Goal: Information Seeking & Learning: Learn about a topic

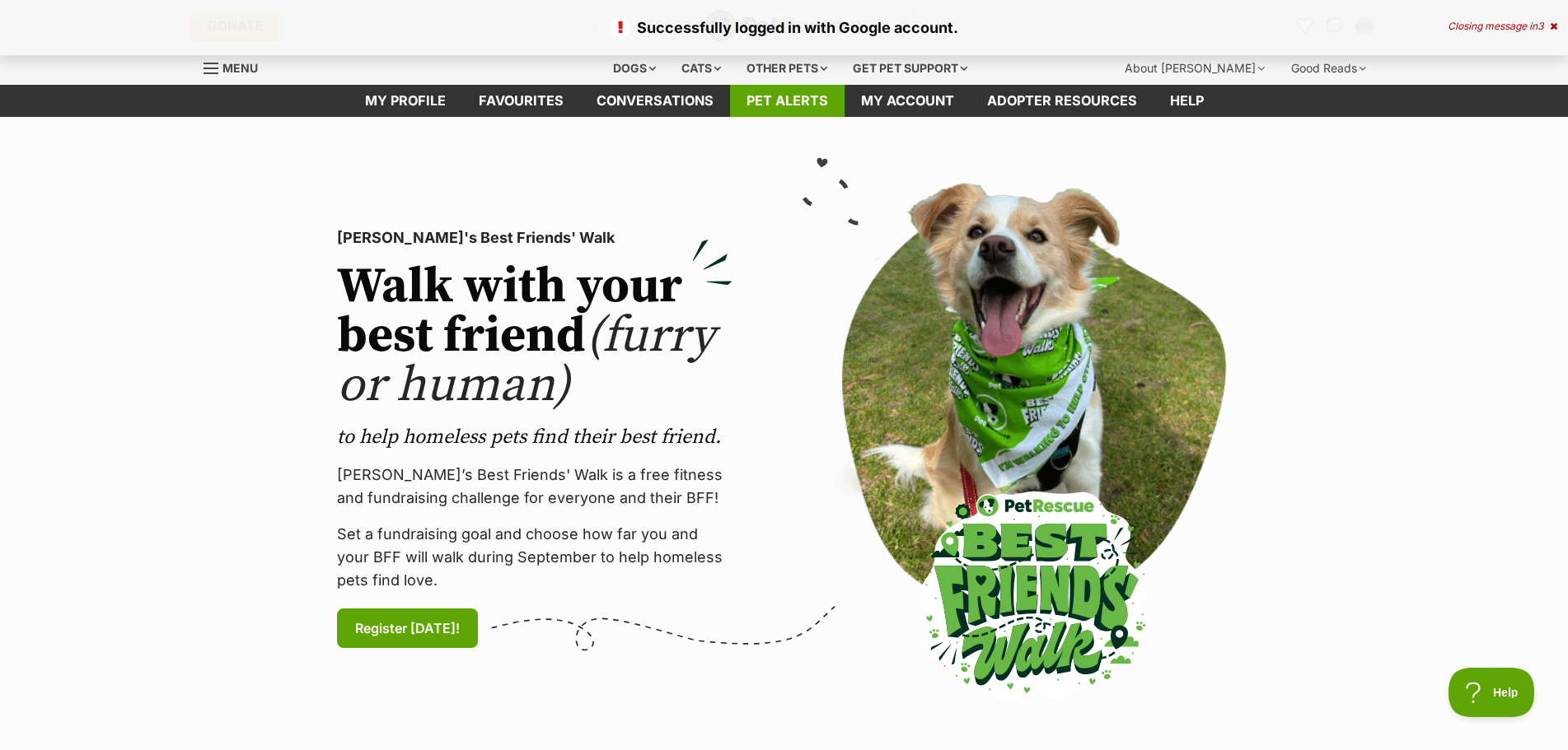
click at [764, 98] on link "Pet alerts" at bounding box center [787, 101] width 115 height 33
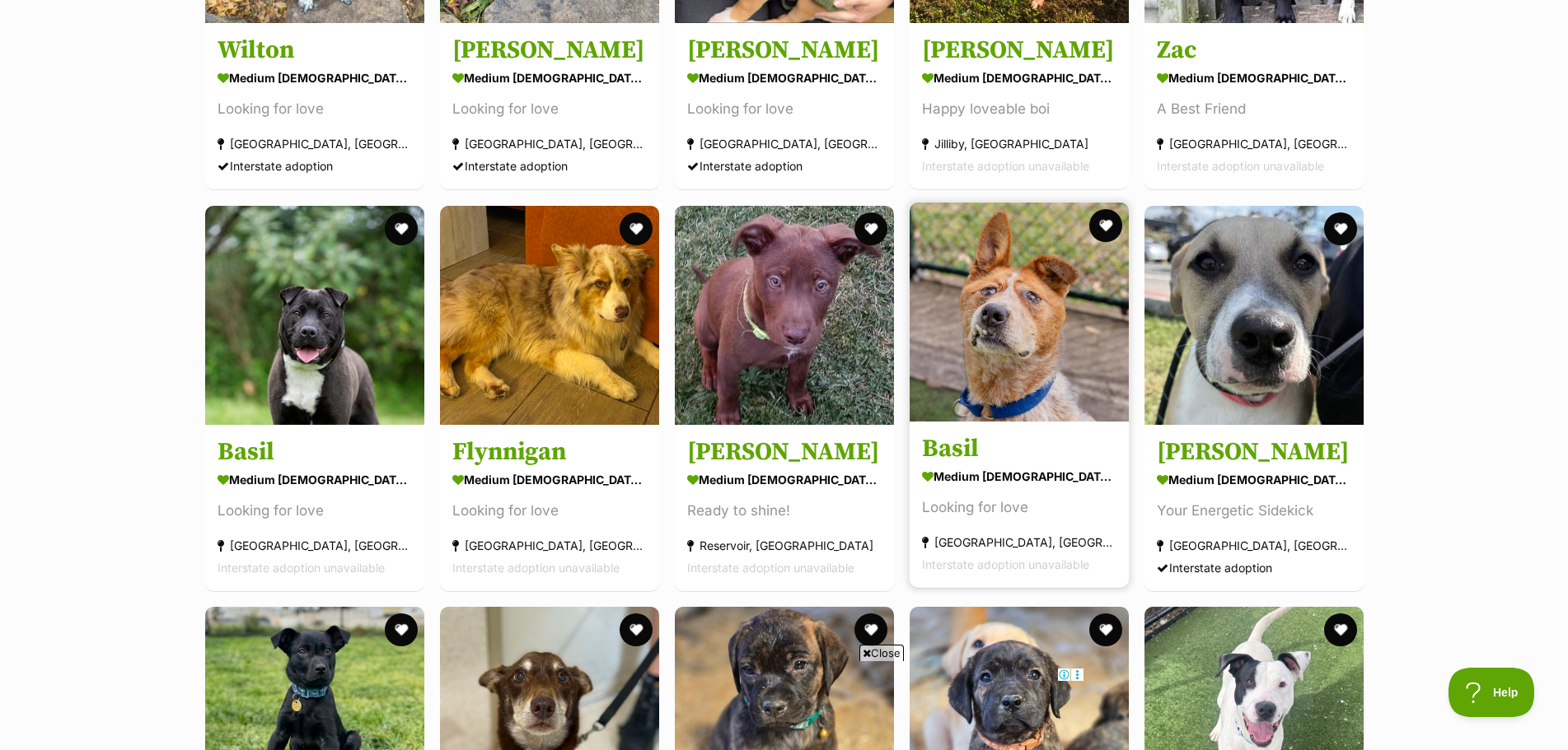
click at [998, 411] on img at bounding box center [1019, 312] width 219 height 219
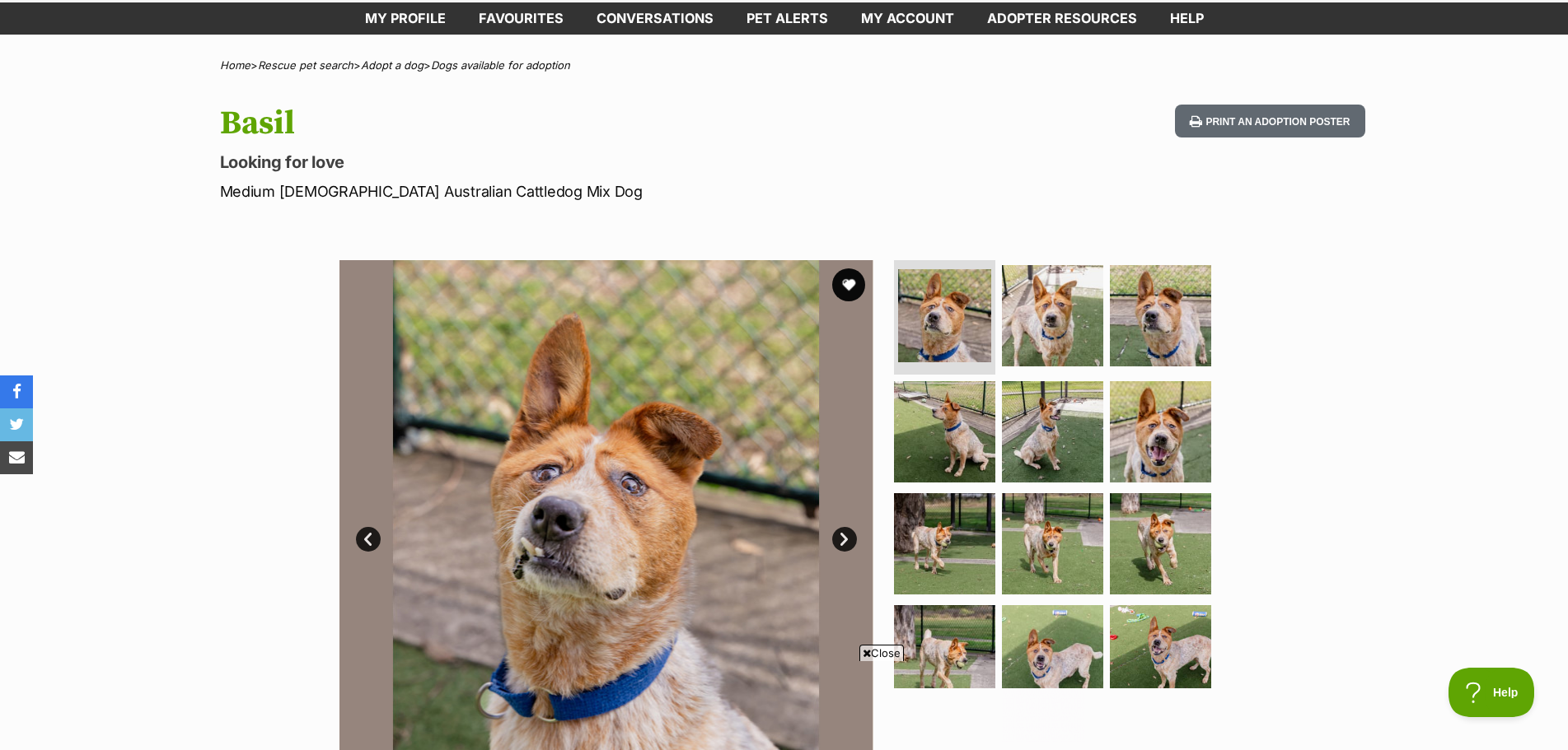
click at [838, 543] on link "Next" at bounding box center [844, 539] width 25 height 25
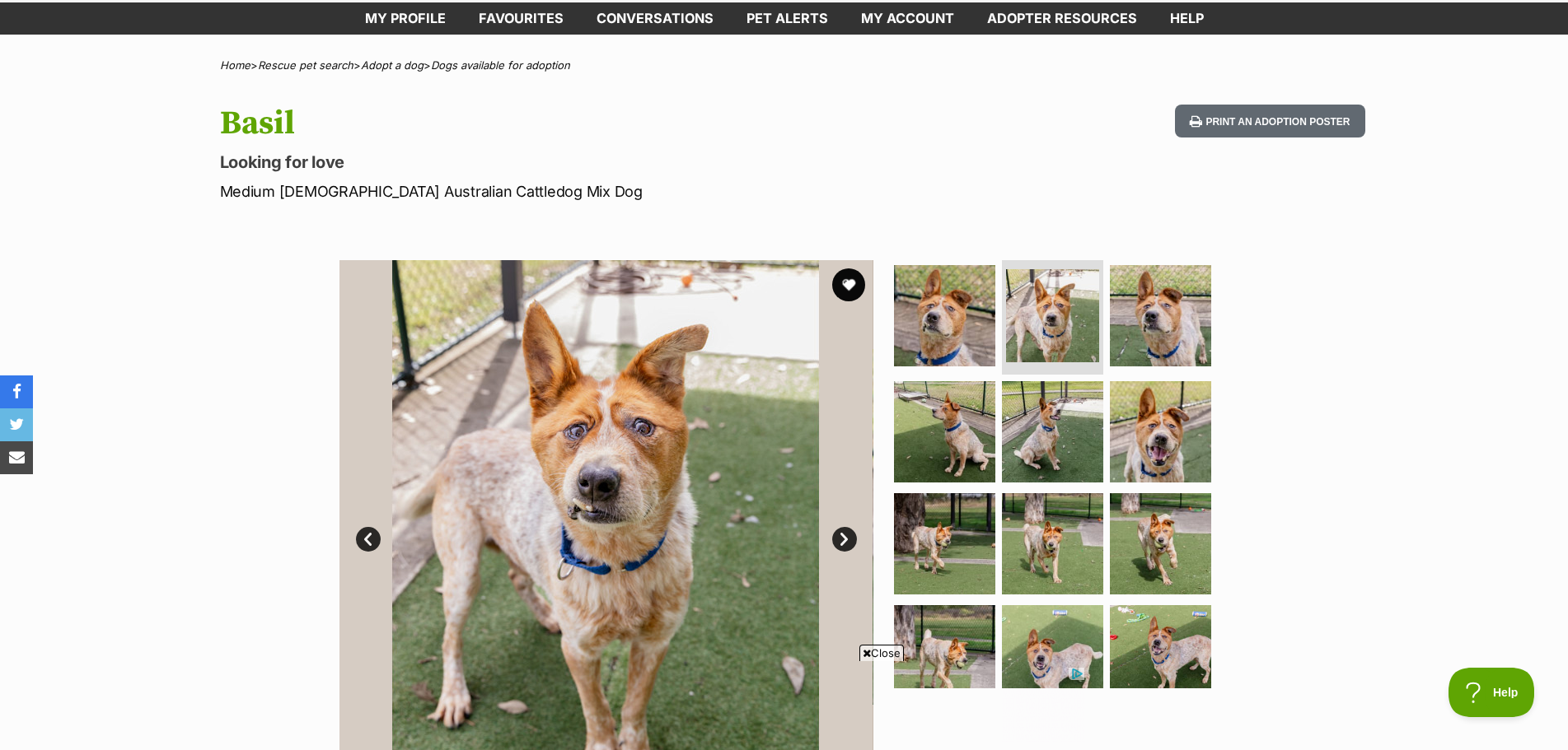
click at [838, 543] on link "Next" at bounding box center [844, 539] width 25 height 25
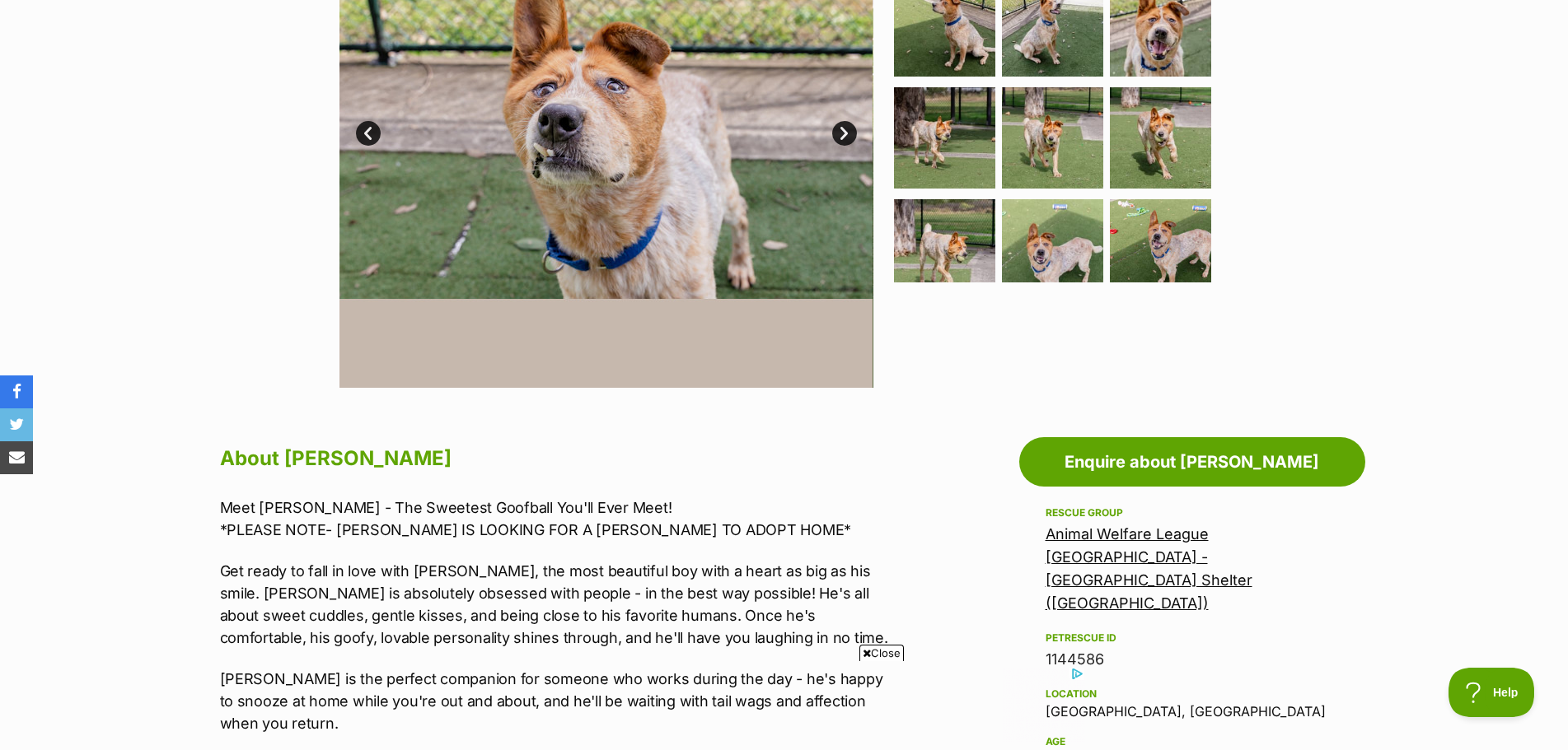
scroll to position [330, 0]
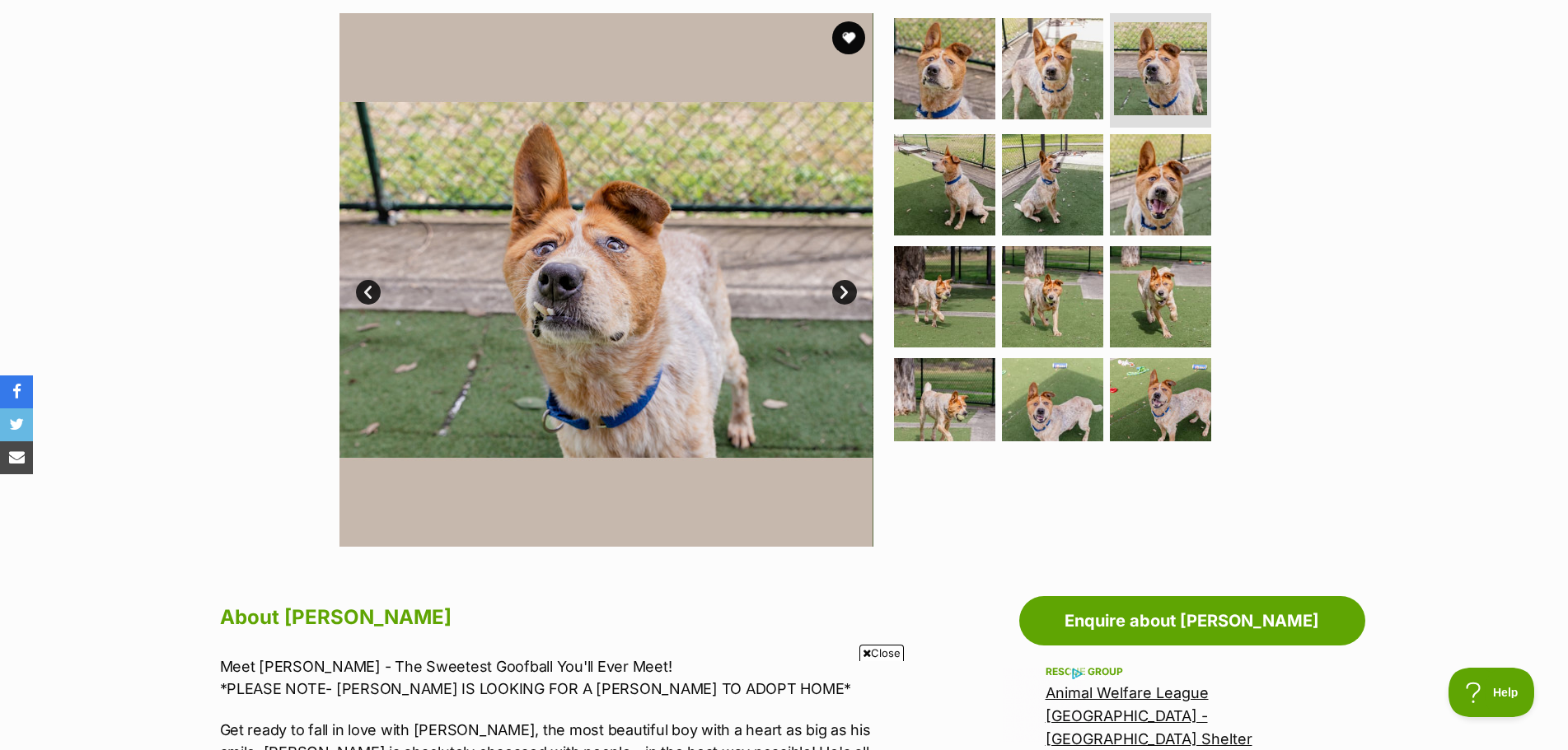
click at [833, 293] on link "Next" at bounding box center [844, 292] width 25 height 25
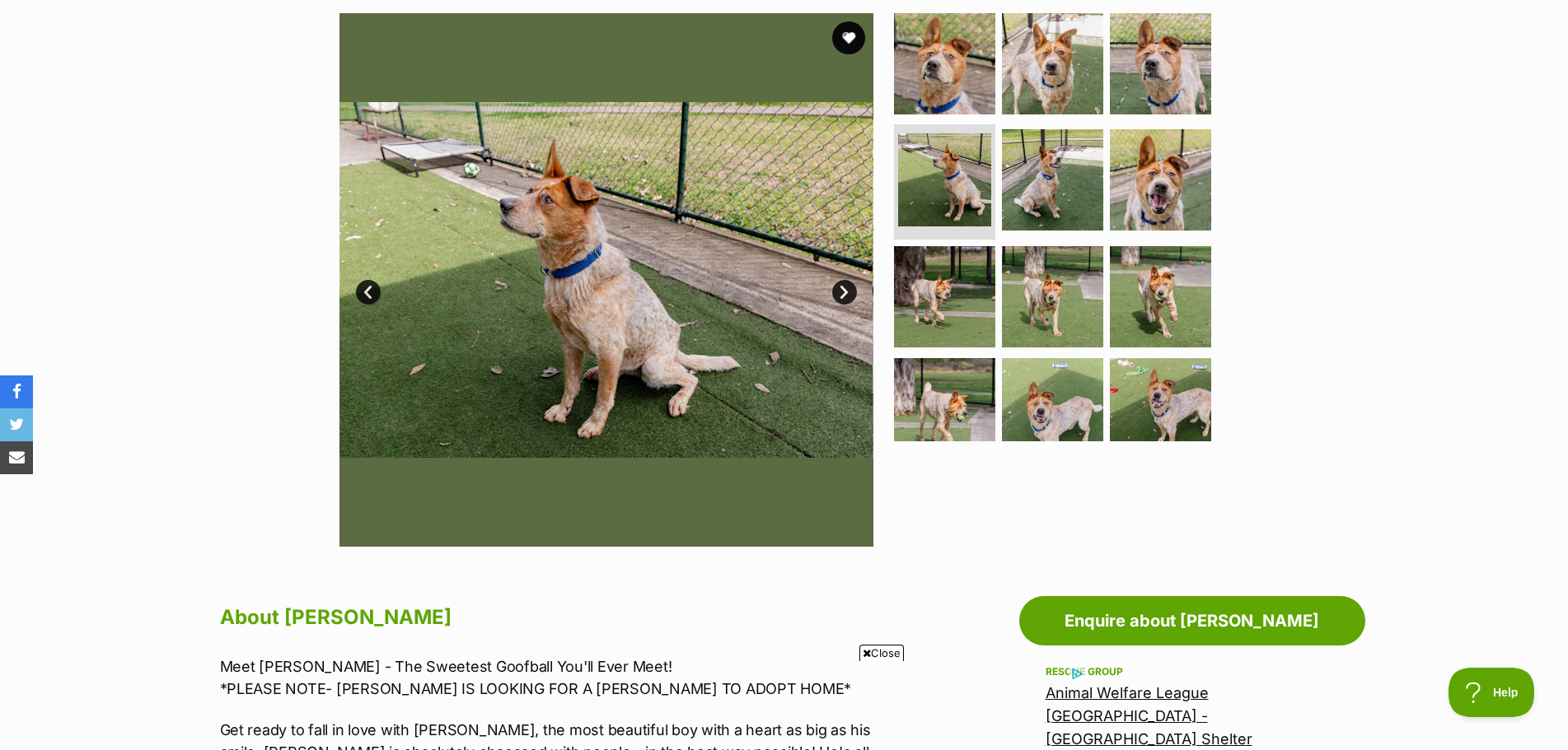
click at [833, 293] on link "Next" at bounding box center [844, 292] width 25 height 25
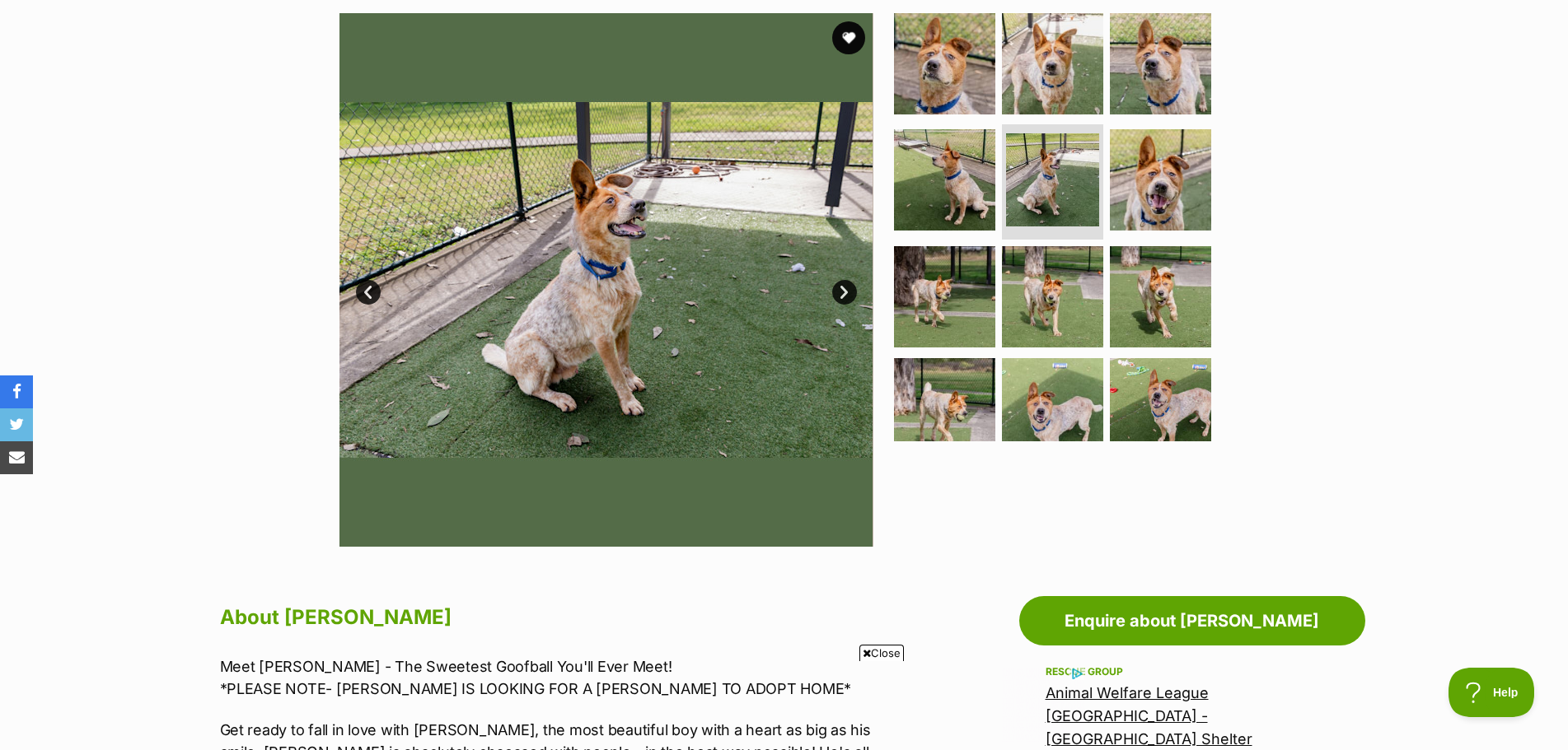
click at [833, 293] on link "Next" at bounding box center [844, 292] width 25 height 25
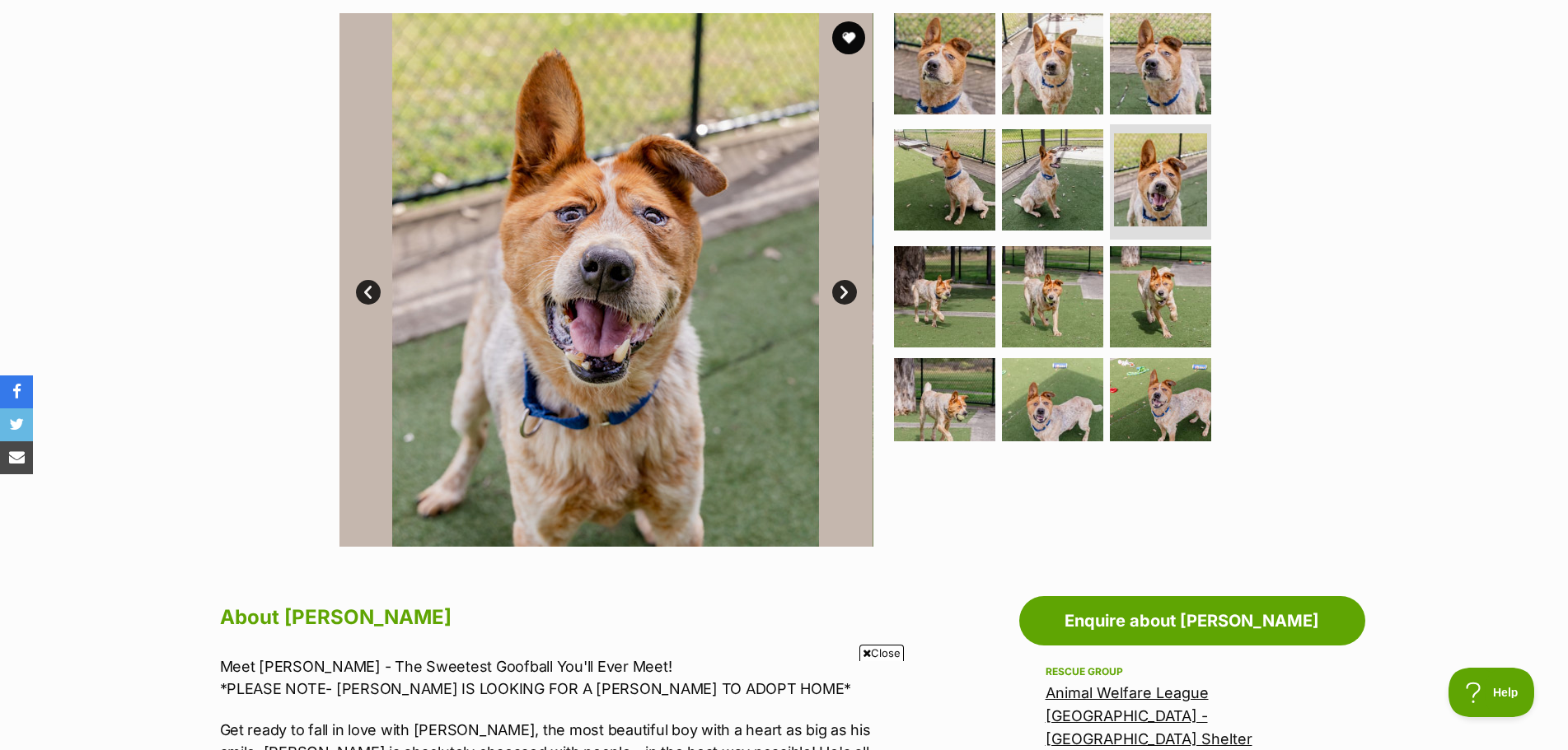
scroll to position [0, 0]
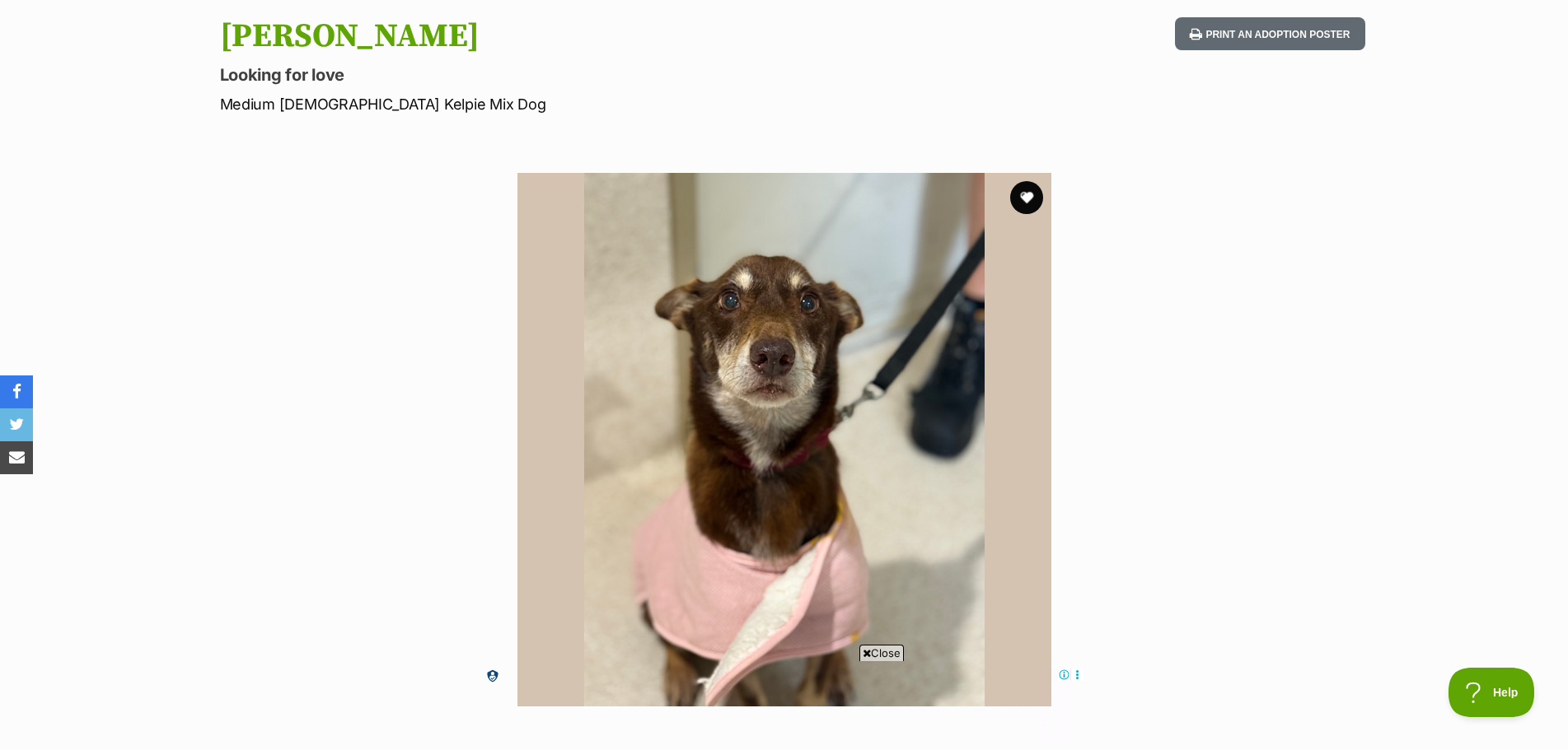
scroll to position [164, 0]
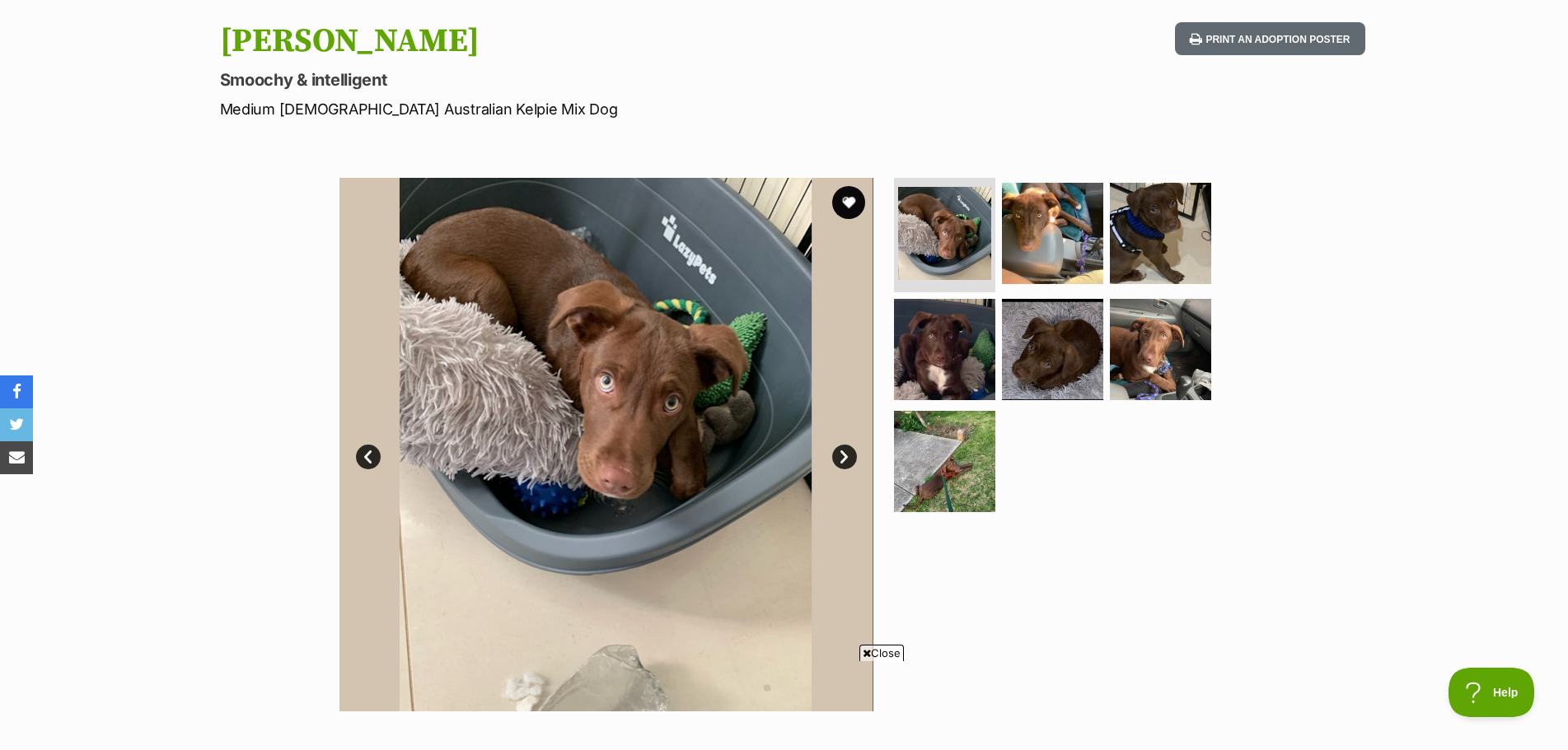
click at [832, 457] on link "Next" at bounding box center [844, 457] width 25 height 25
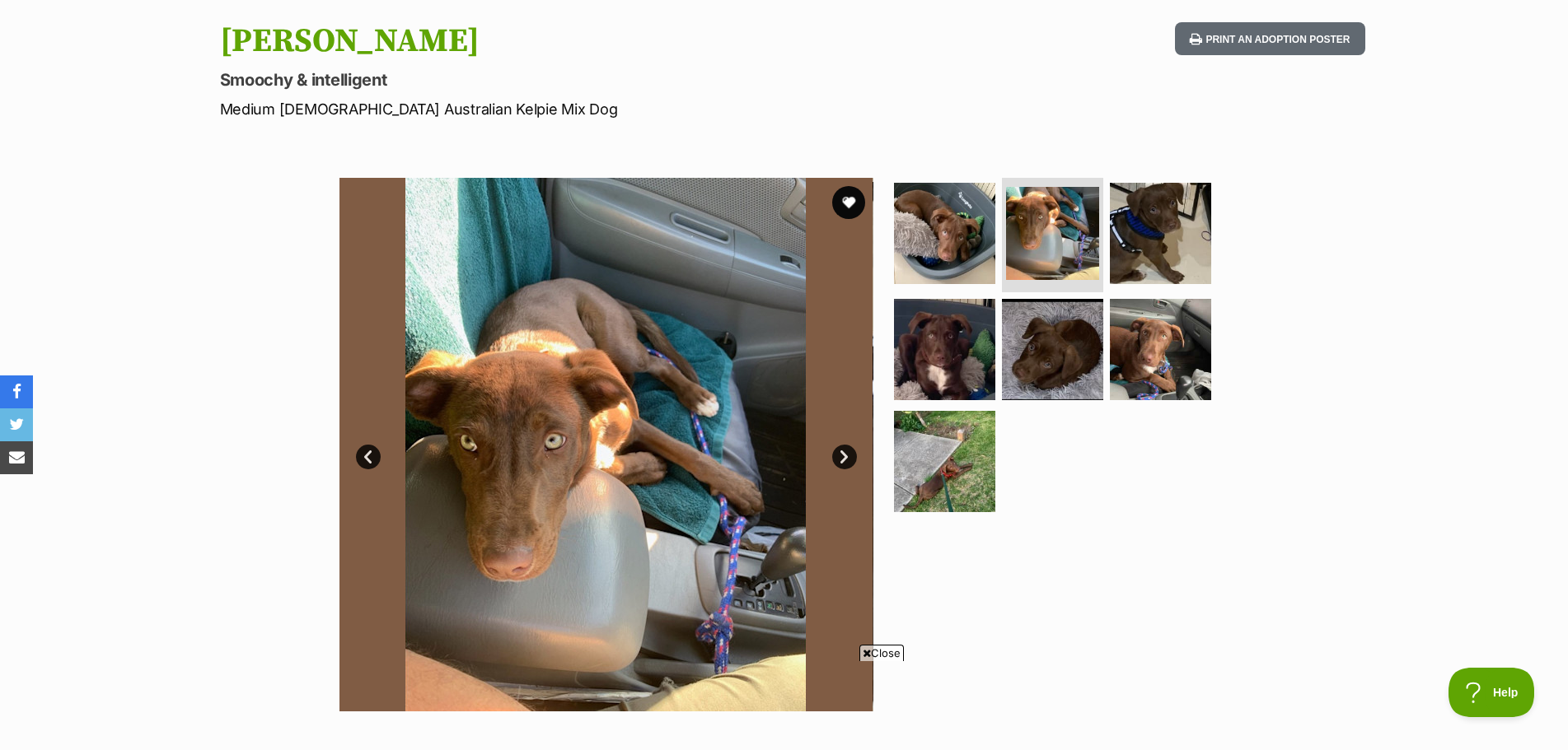
click at [832, 457] on link "Next" at bounding box center [844, 457] width 25 height 25
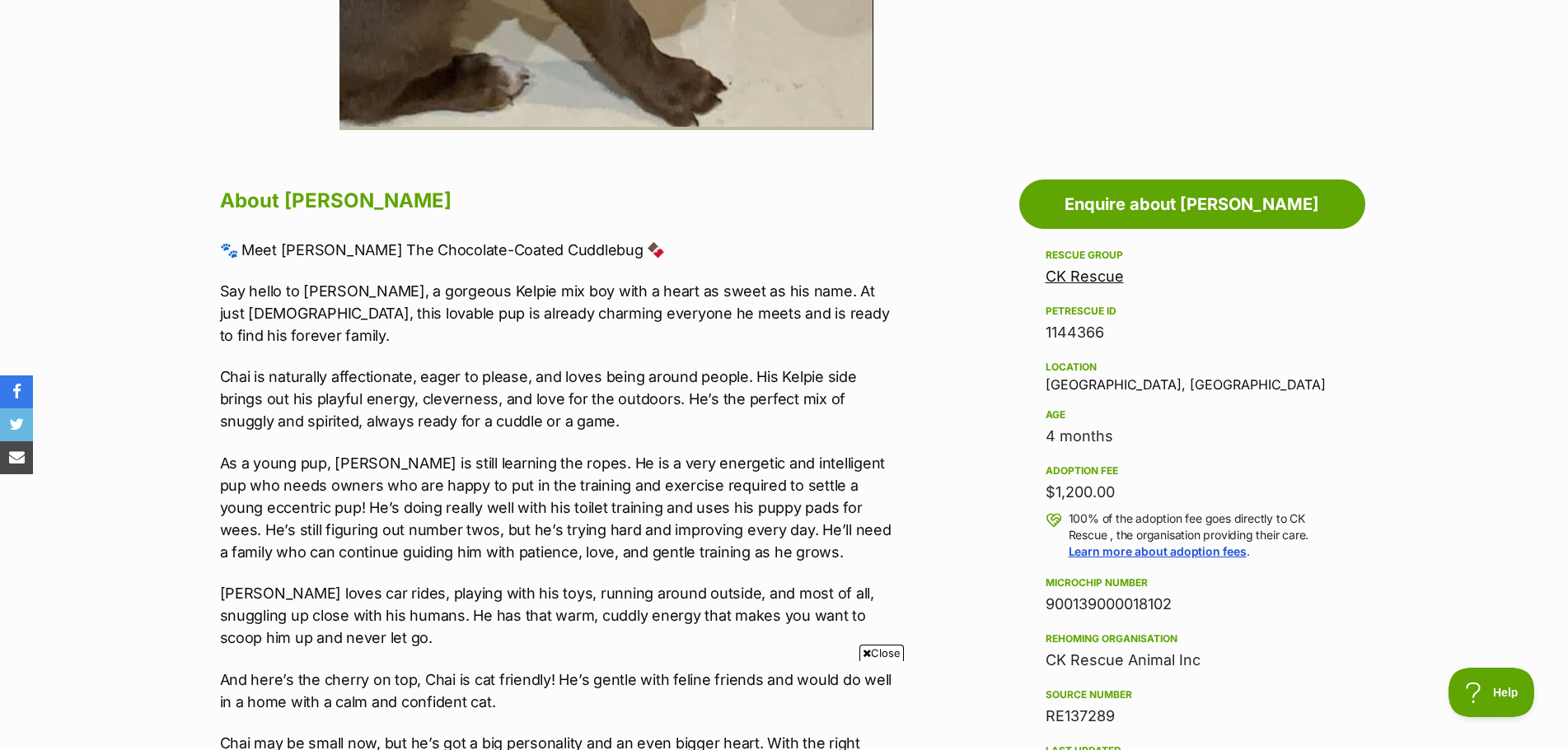
scroll to position [741, 0]
